Goal: Check status: Check status

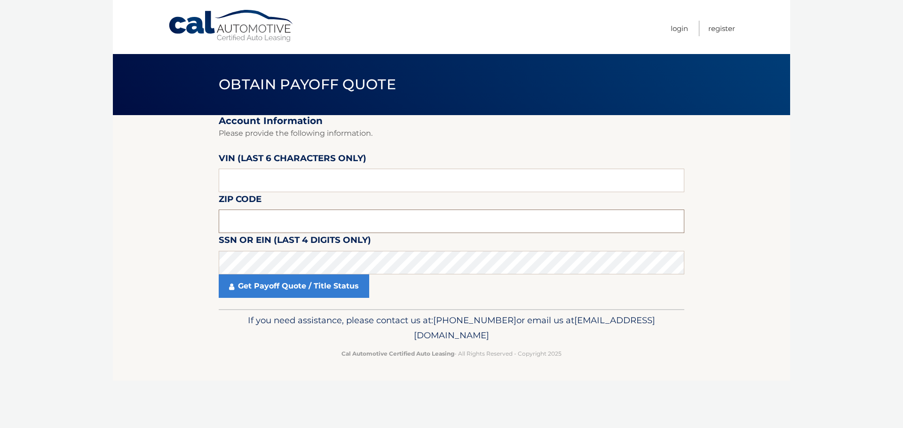
click at [263, 223] on input "text" at bounding box center [451, 222] width 465 height 24
type input "19114"
click at [321, 172] on input "text" at bounding box center [451, 181] width 465 height 24
paste input "938663"
type input "938663"
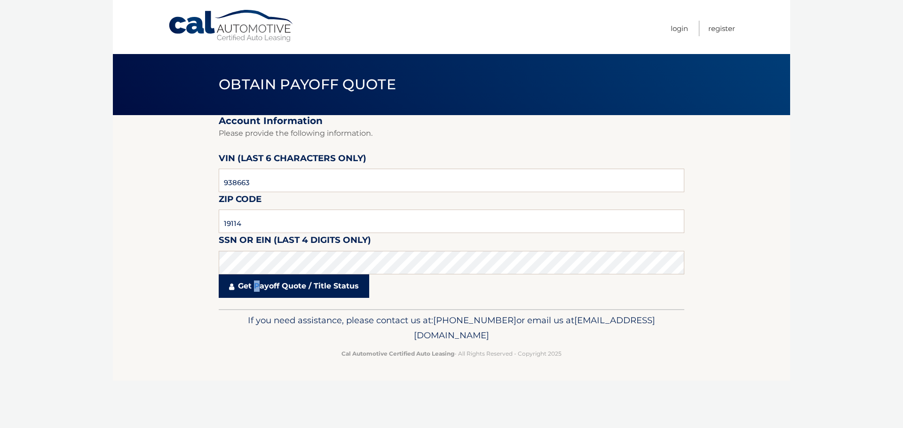
click at [258, 288] on link "Get Payoff Quote / Title Status" at bounding box center [294, 287] width 150 height 24
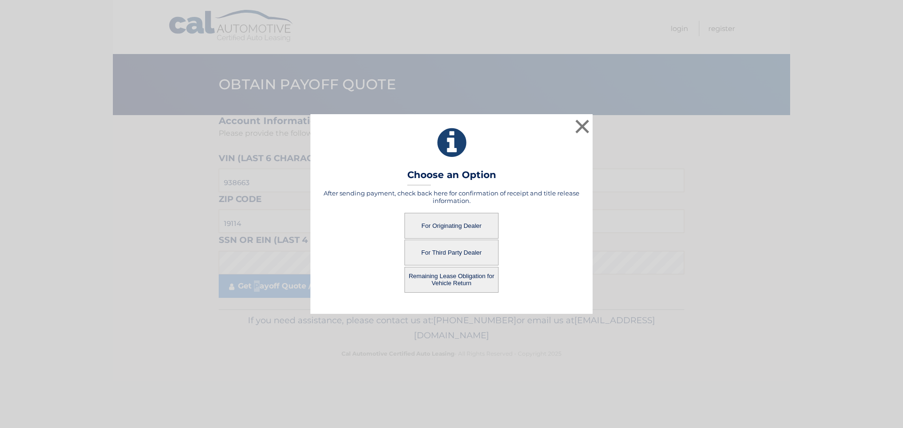
click at [450, 226] on button "For Originating Dealer" at bounding box center [451, 226] width 94 height 26
click at [475, 225] on button "For Originating Dealer" at bounding box center [451, 226] width 94 height 26
